Goal: Transaction & Acquisition: Purchase product/service

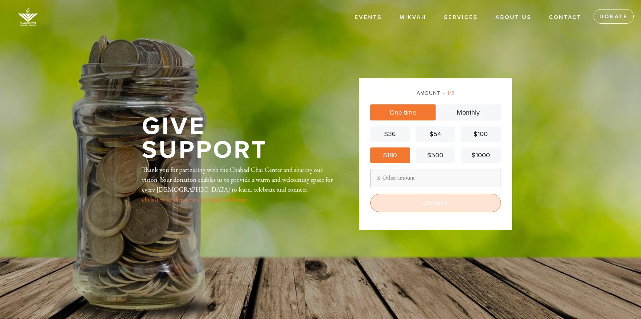
click at [436, 201] on input "Donate" at bounding box center [435, 203] width 131 height 18
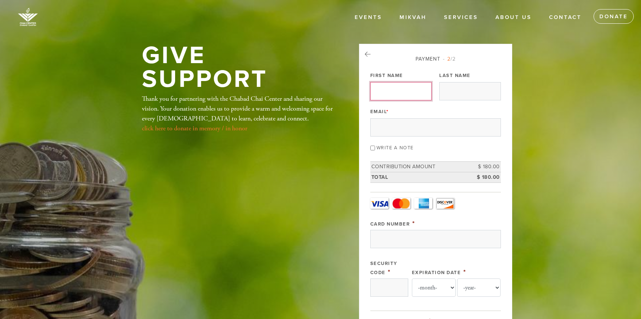
click at [392, 90] on input "First Name" at bounding box center [400, 91] width 61 height 18
type input "Raisa"
type input "Levina"
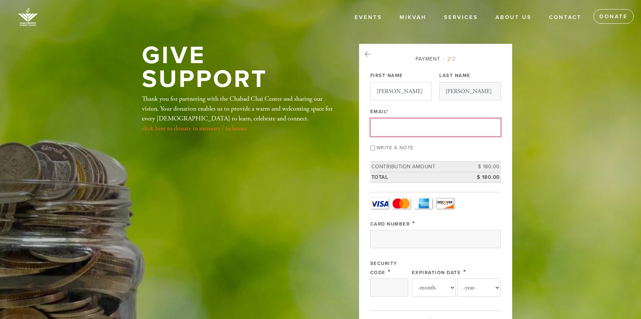
type input "raia_levin@yahoo.com"
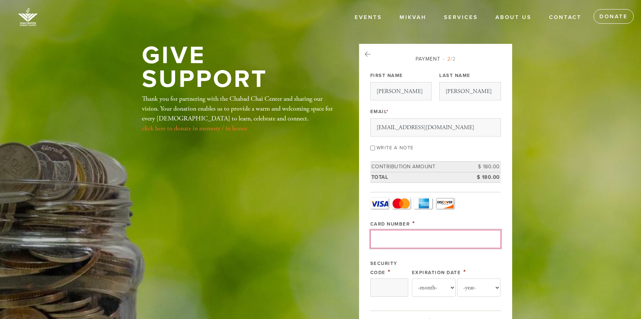
click at [390, 239] on input "Card Number" at bounding box center [435, 239] width 131 height 18
type input "4326262015632784"
select select "3"
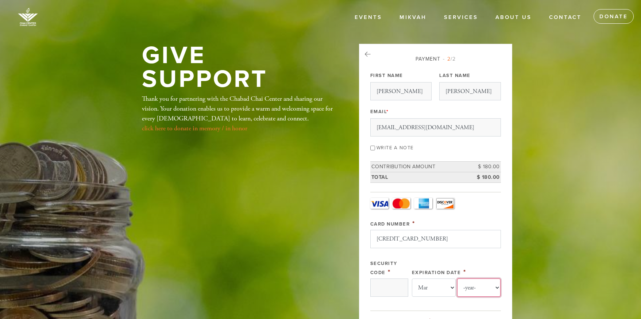
select select "2029"
click at [389, 288] on input "Security Code" at bounding box center [389, 287] width 38 height 18
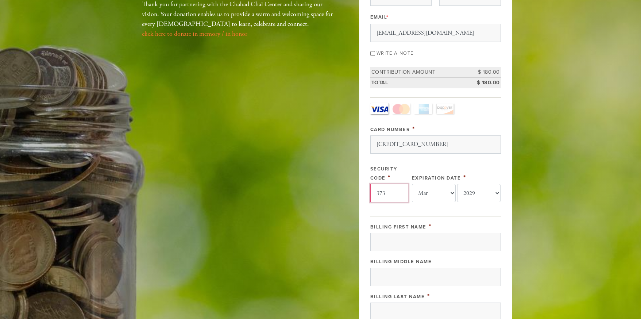
scroll to position [112, 0]
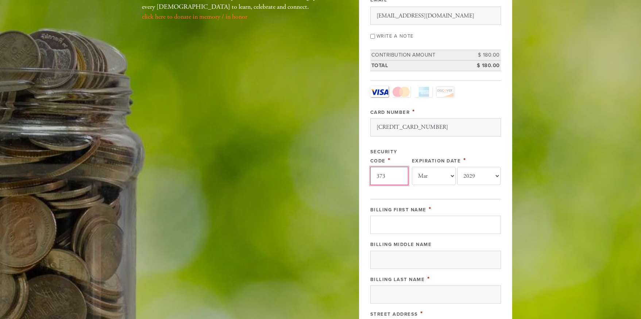
type input "373"
click at [383, 225] on input "Billing First Name" at bounding box center [435, 224] width 131 height 18
type input "Raisa"
type input "Levina"
type input "344 Austin Street"
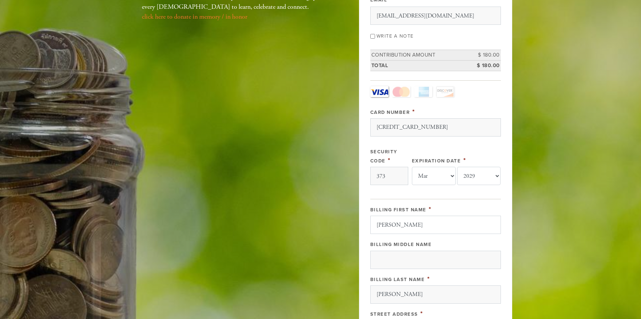
type input "Newton"
type input "US"
type input "02465"
type input "US"
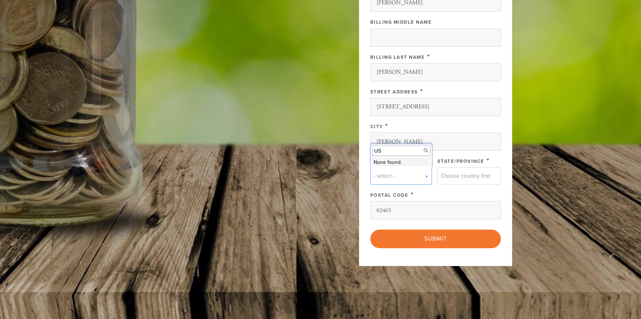
type input "US"
click at [444, 142] on body "Skip to main content Events Mikvah Services Hebrew School Life Cycle Events The…" at bounding box center [320, 32] width 641 height 732
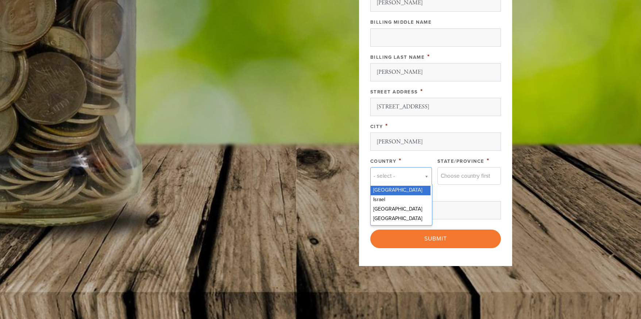
click at [425, 175] on body "Skip to main content Events Mikvah Services Hebrew School Life Cycle Events The…" at bounding box center [320, 32] width 641 height 732
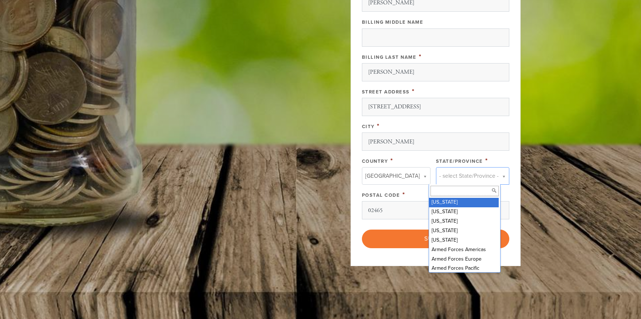
click at [493, 175] on body "Skip to main content Events Mikvah Services Hebrew School Life Cycle Events The…" at bounding box center [320, 32] width 641 height 732
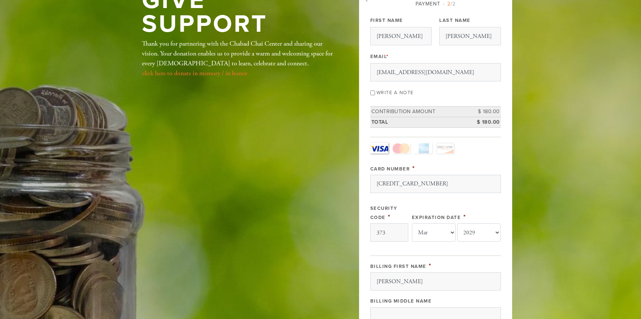
scroll to position [36, 0]
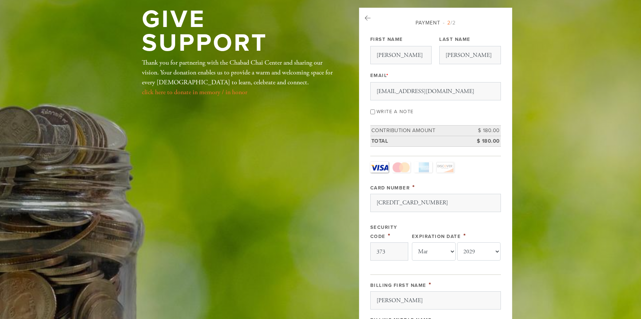
click at [373, 110] on input "Write a note" at bounding box center [372, 111] width 5 height 5
checkbox input "true"
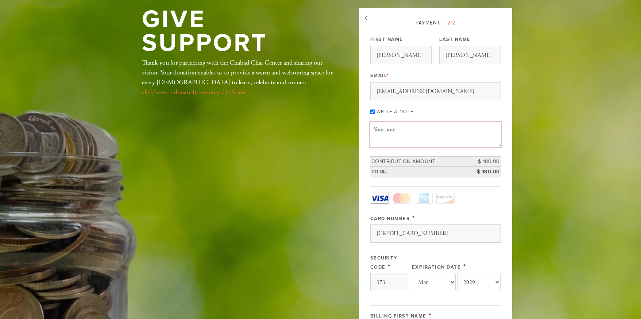
click at [381, 133] on textarea "Message or dedication" at bounding box center [435, 134] width 131 height 25
type textarea "I"
click at [373, 110] on input "Write a note" at bounding box center [372, 111] width 5 height 5
checkbox input "false"
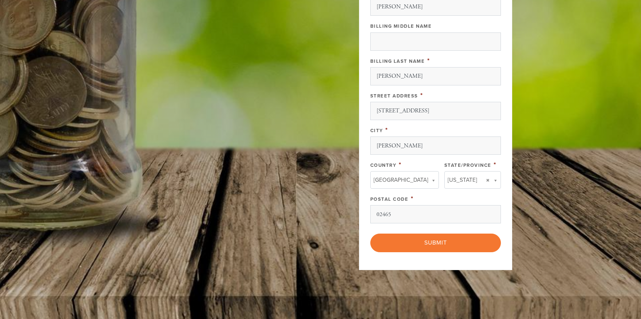
scroll to position [371, 0]
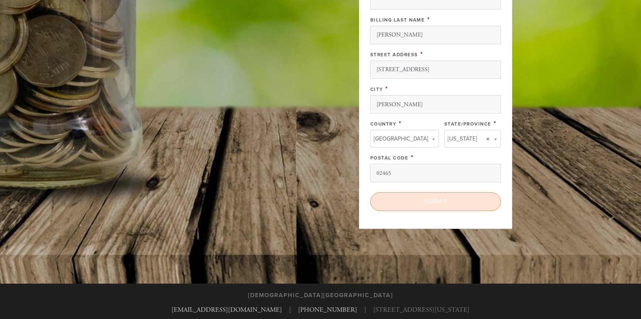
click at [428, 199] on input "Submit" at bounding box center [435, 201] width 131 height 18
